Goal: Use online tool/utility: Utilize a website feature to perform a specific function

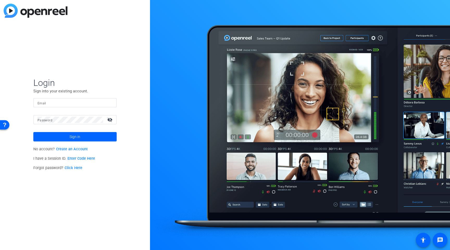
click at [64, 102] on input "Email" at bounding box center [75, 103] width 75 height 6
type input "[PERSON_NAME][EMAIL_ADDRESS][PERSON_NAME][DOMAIN_NAME]"
click at [79, 123] on div at bounding box center [71, 119] width 66 height 9
click at [33, 132] on button "Sign in" at bounding box center [74, 136] width 83 height 9
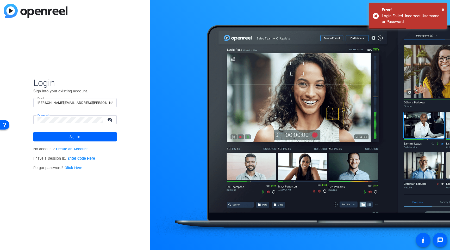
click at [33, 132] on button "Sign in" at bounding box center [74, 136] width 83 height 9
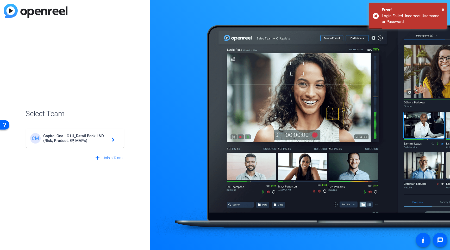
drag, startPoint x: 71, startPoint y: 134, endPoint x: 72, endPoint y: 137, distance: 3.1
click at [71, 134] on span "Capital One - C1U_Retail Bank L&D (Risk, Product, EP, MAPs)" at bounding box center [75, 137] width 65 height 9
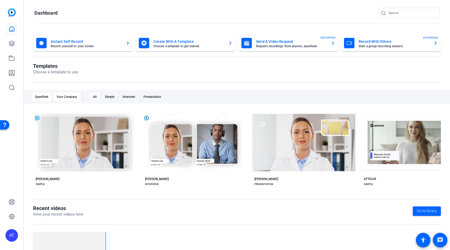
click at [68, 96] on div "Your Company" at bounding box center [66, 97] width 27 height 8
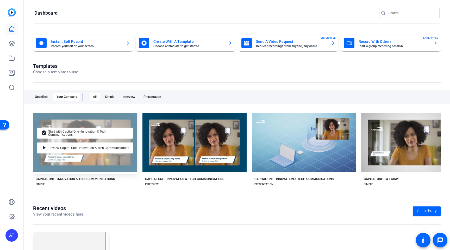
click at [100, 156] on div "check_circle Start with Capital One - Innovation & Tech Communications play_arr…" at bounding box center [85, 143] width 104 height 64
click at [85, 115] on div "check_circle Start with Capital One - Innovation & Tech Communications play_arr…" at bounding box center [85, 143] width 104 height 64
click at [115, 158] on div "check_circle Start with Capital One - Innovation & Tech Communications play_arr…" at bounding box center [85, 143] width 104 height 64
click at [76, 133] on span "Start with Capital One - Innovation & Tech Communications" at bounding box center [88, 133] width 81 height 6
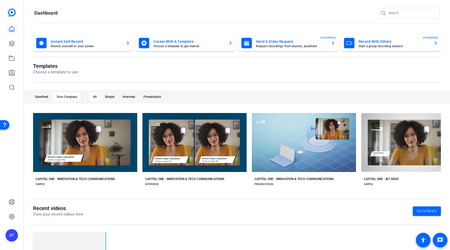
click at [177, 45] on mat-card-subtitle "Choose a template to get started" at bounding box center [189, 46] width 71 height 3
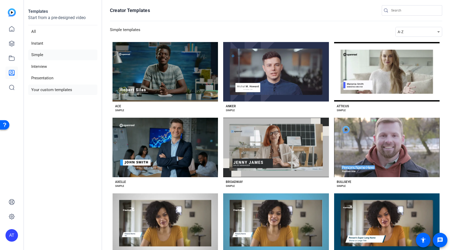
click at [38, 86] on li "Your custom templates" at bounding box center [62, 89] width 69 height 11
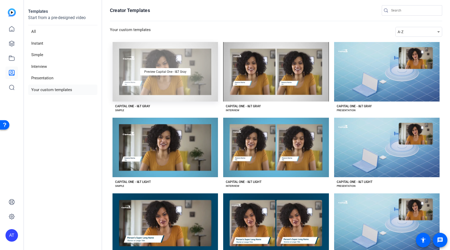
click at [201, 87] on div "Preview Capital One - I&T Gray" at bounding box center [166, 71] width 106 height 59
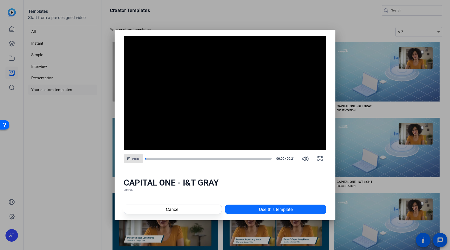
click at [261, 211] on span "Use this template" at bounding box center [276, 209] width 34 height 6
